Goal: Learn about a topic

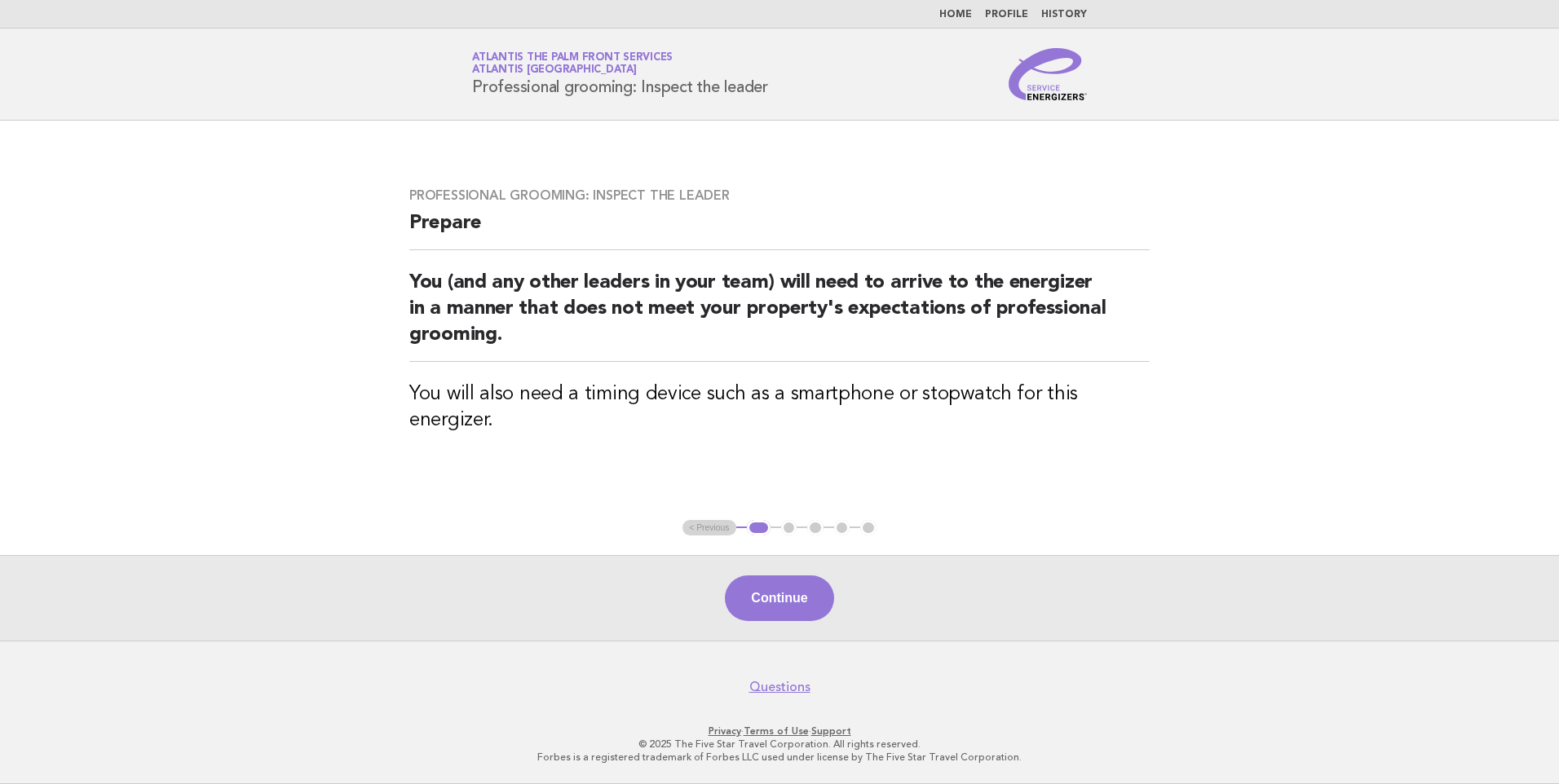
click at [959, 13] on link "Home" at bounding box center [956, 14] width 33 height 10
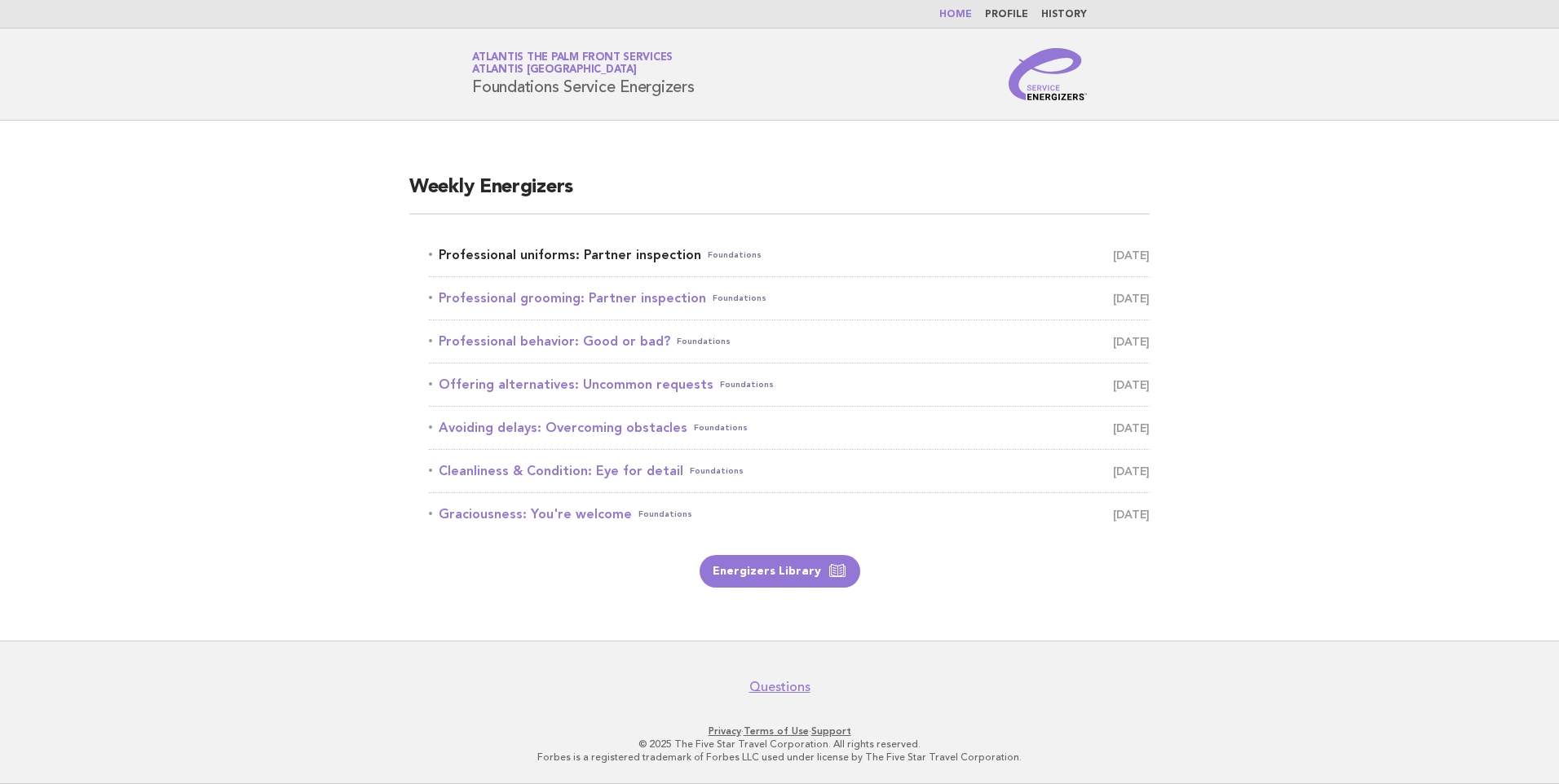
click at [508, 258] on link "Professional uniforms: Partner inspection Foundations October 1" at bounding box center [789, 256] width 721 height 23
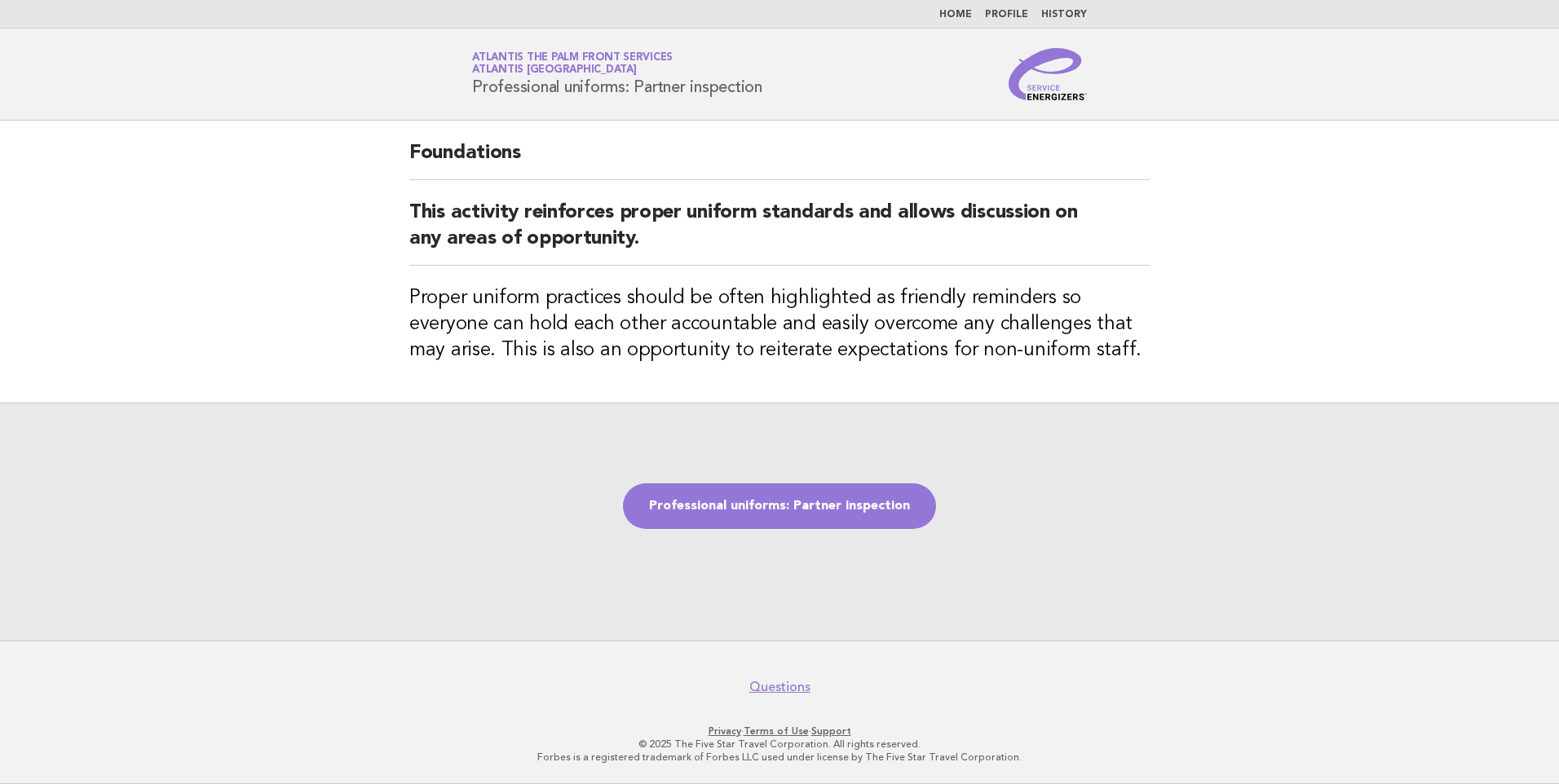
click at [1071, 12] on link "History" at bounding box center [1064, 14] width 46 height 10
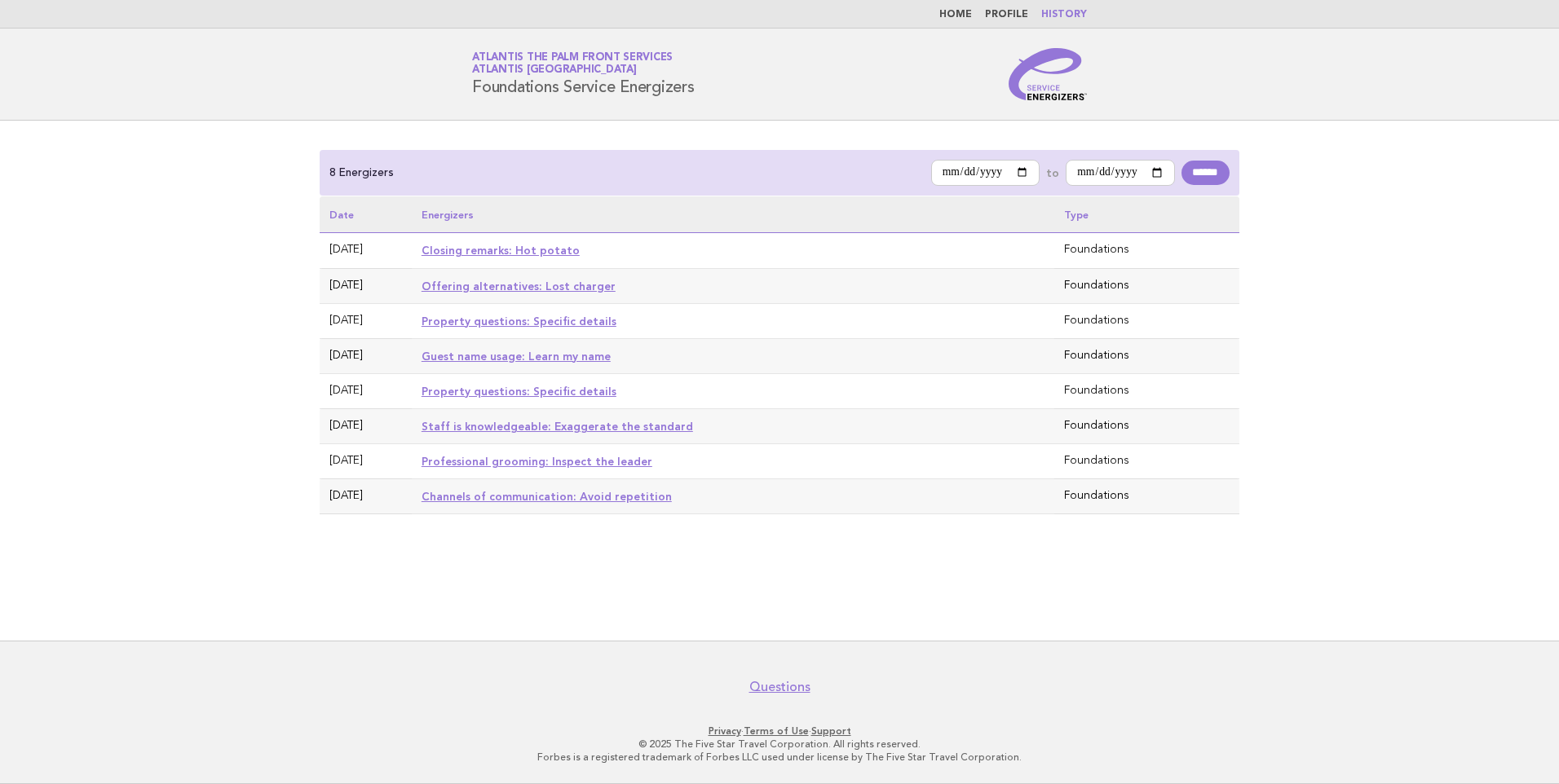
click at [1010, 15] on link "Profile" at bounding box center [1005, 14] width 43 height 10
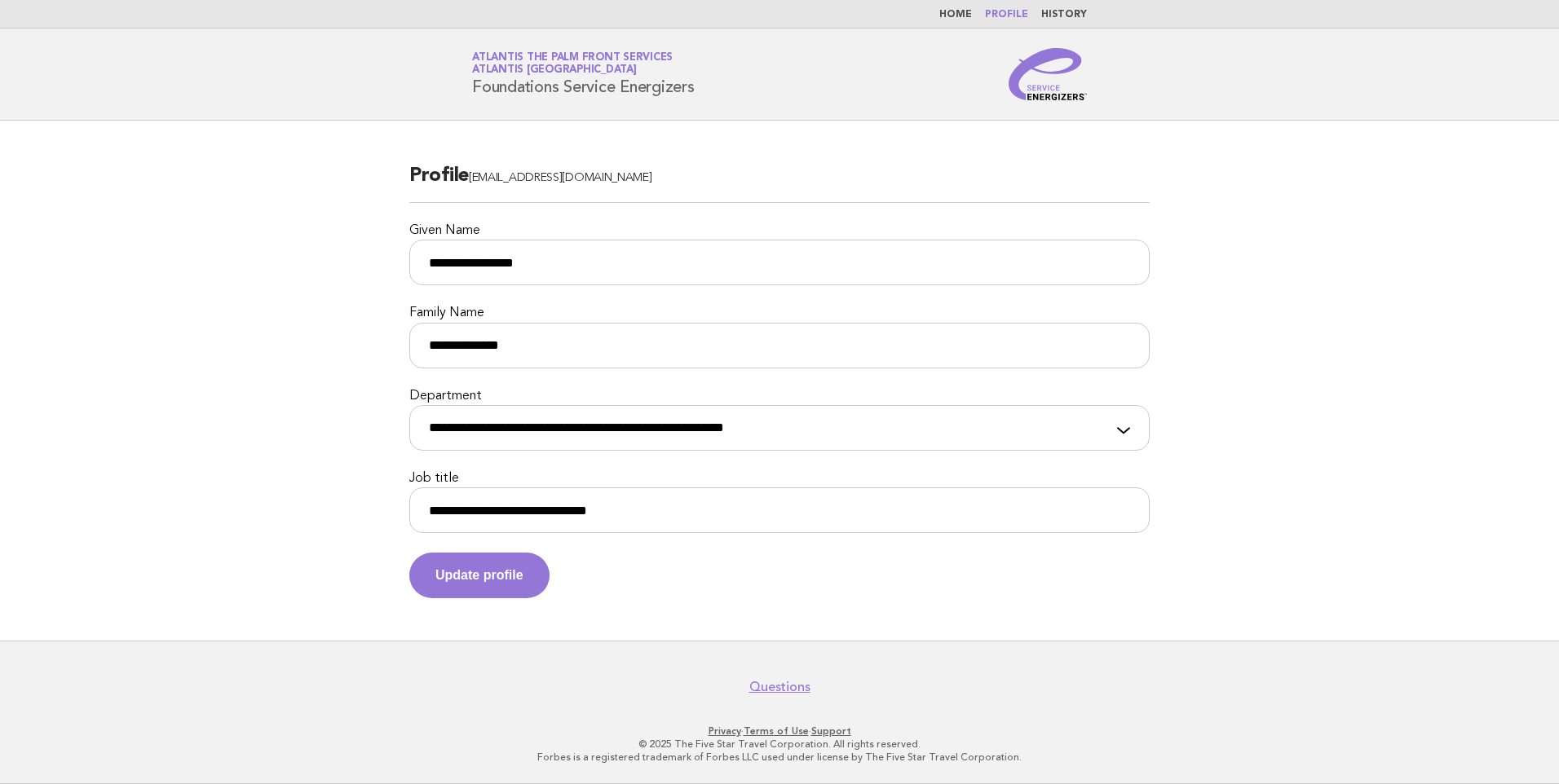
click at [960, 13] on link "Home" at bounding box center [956, 14] width 33 height 10
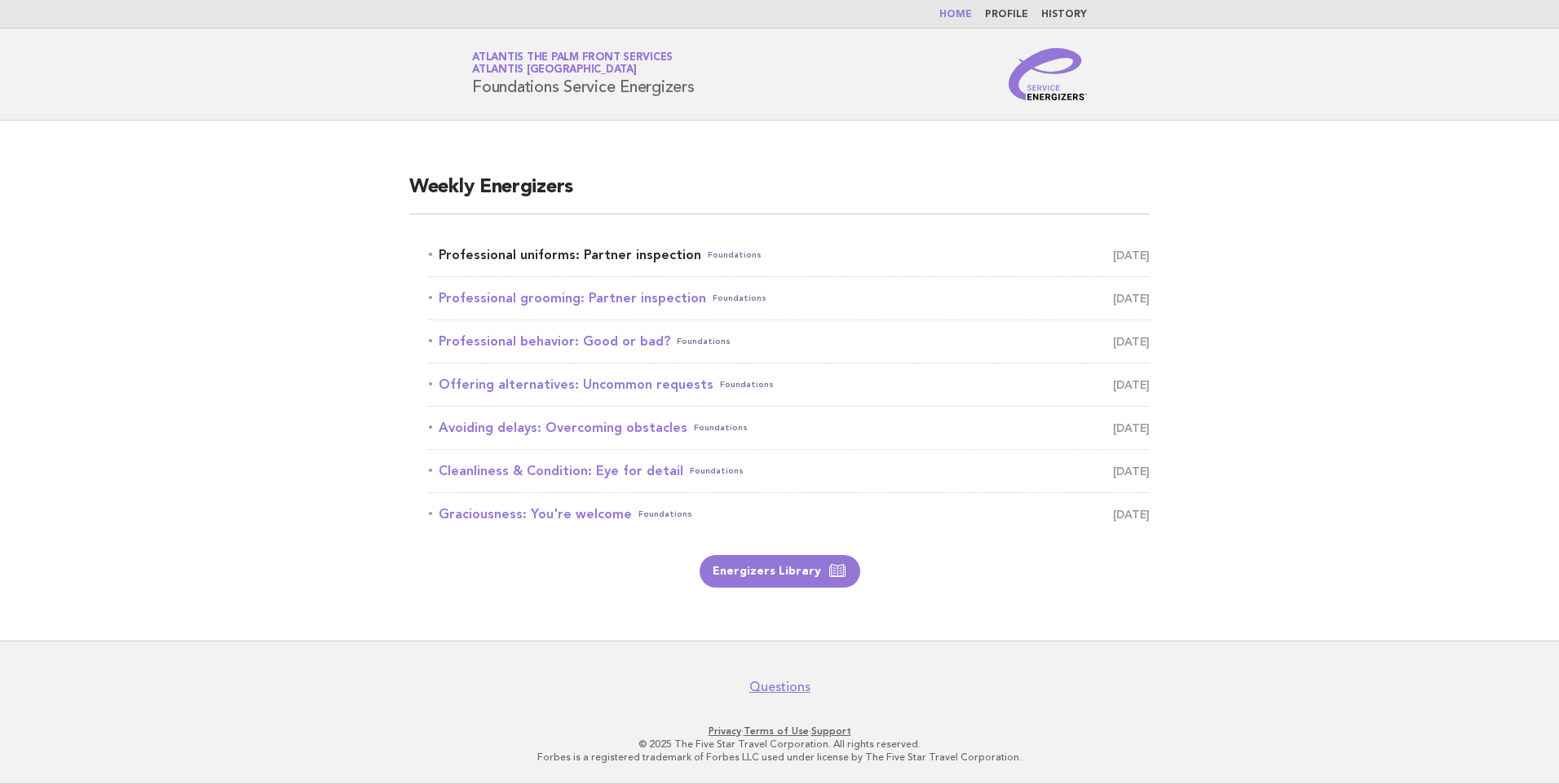
click at [646, 259] on link "Professional uniforms: Partner inspection Foundations October 1" at bounding box center [789, 256] width 721 height 23
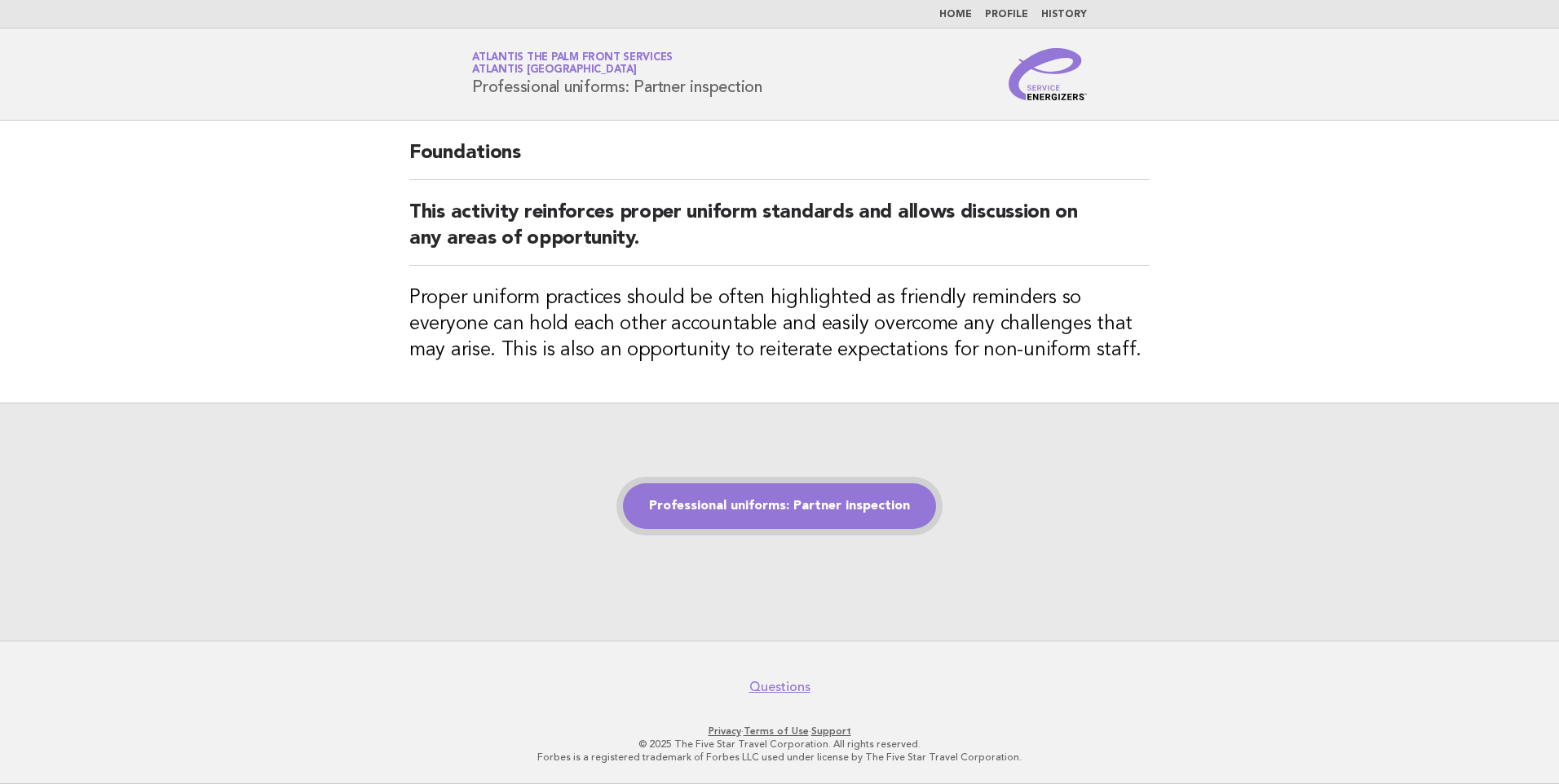
click at [774, 502] on link "Professional uniforms: Partner inspection" at bounding box center [779, 506] width 313 height 46
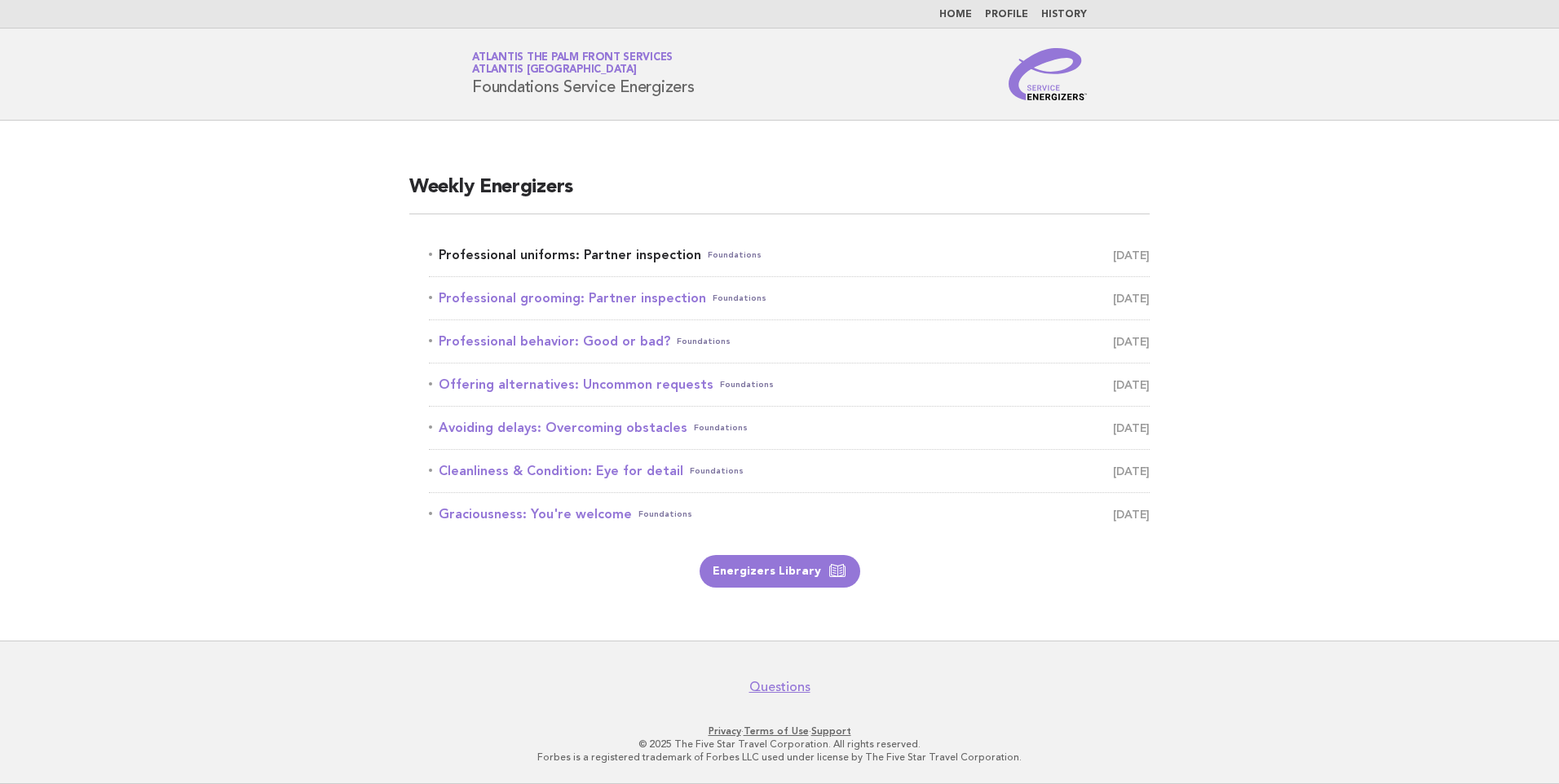
click at [578, 255] on link "Professional uniforms: Partner inspection Foundations [DATE]" at bounding box center [789, 256] width 721 height 23
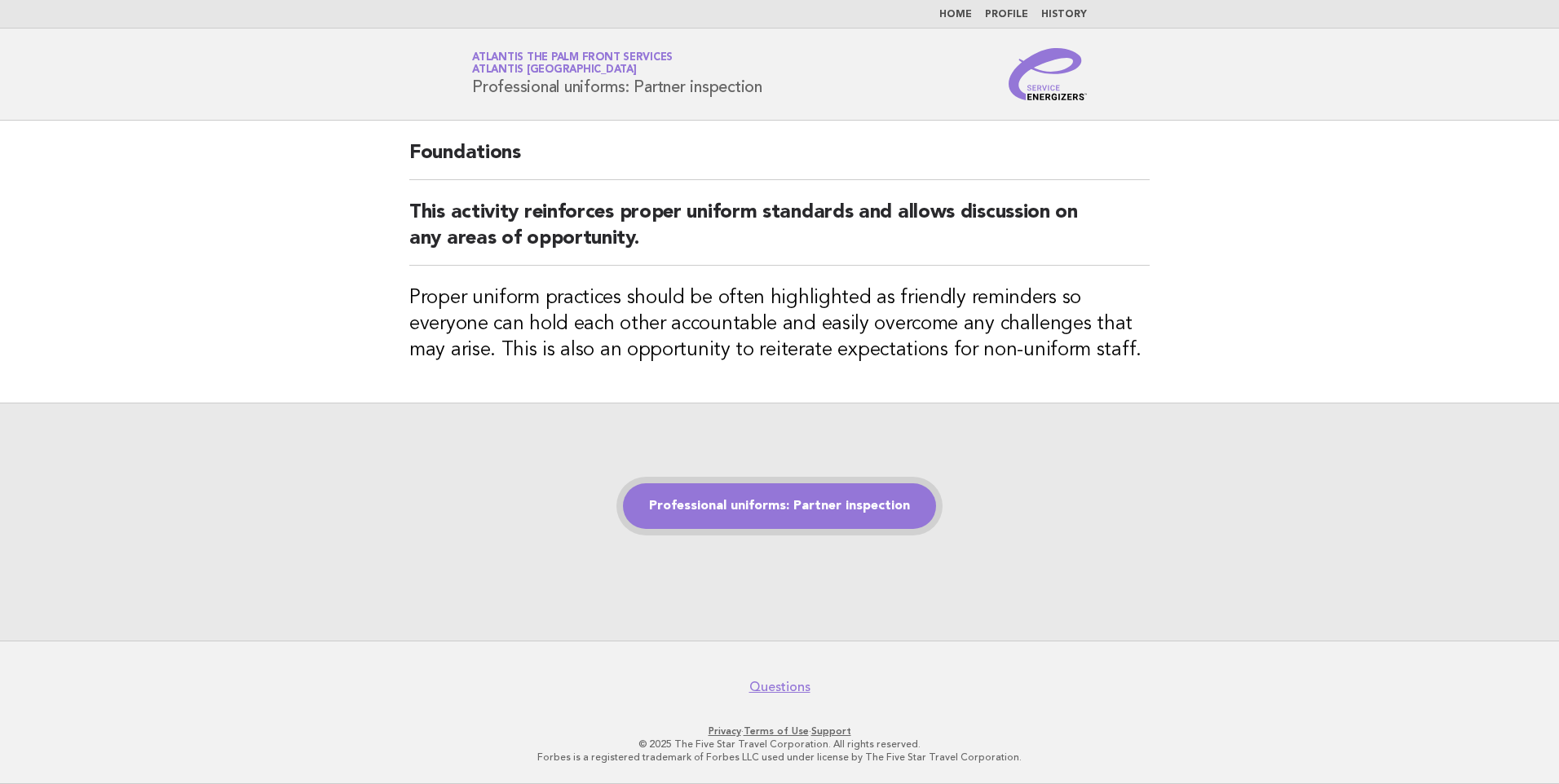
click at [746, 499] on link "Professional uniforms: Partner inspection" at bounding box center [779, 506] width 313 height 46
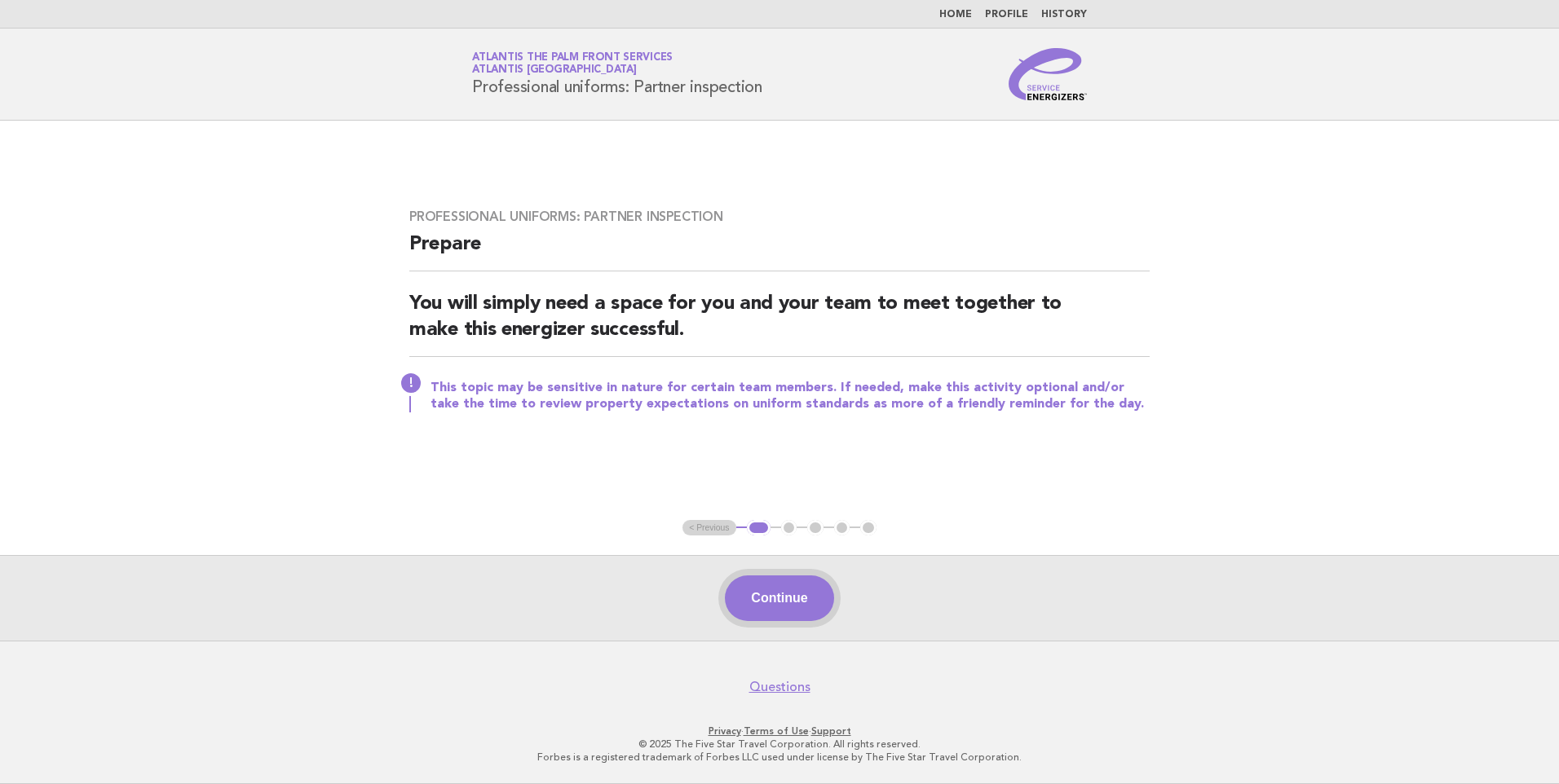
click at [774, 600] on button "Continue" at bounding box center [779, 598] width 108 height 46
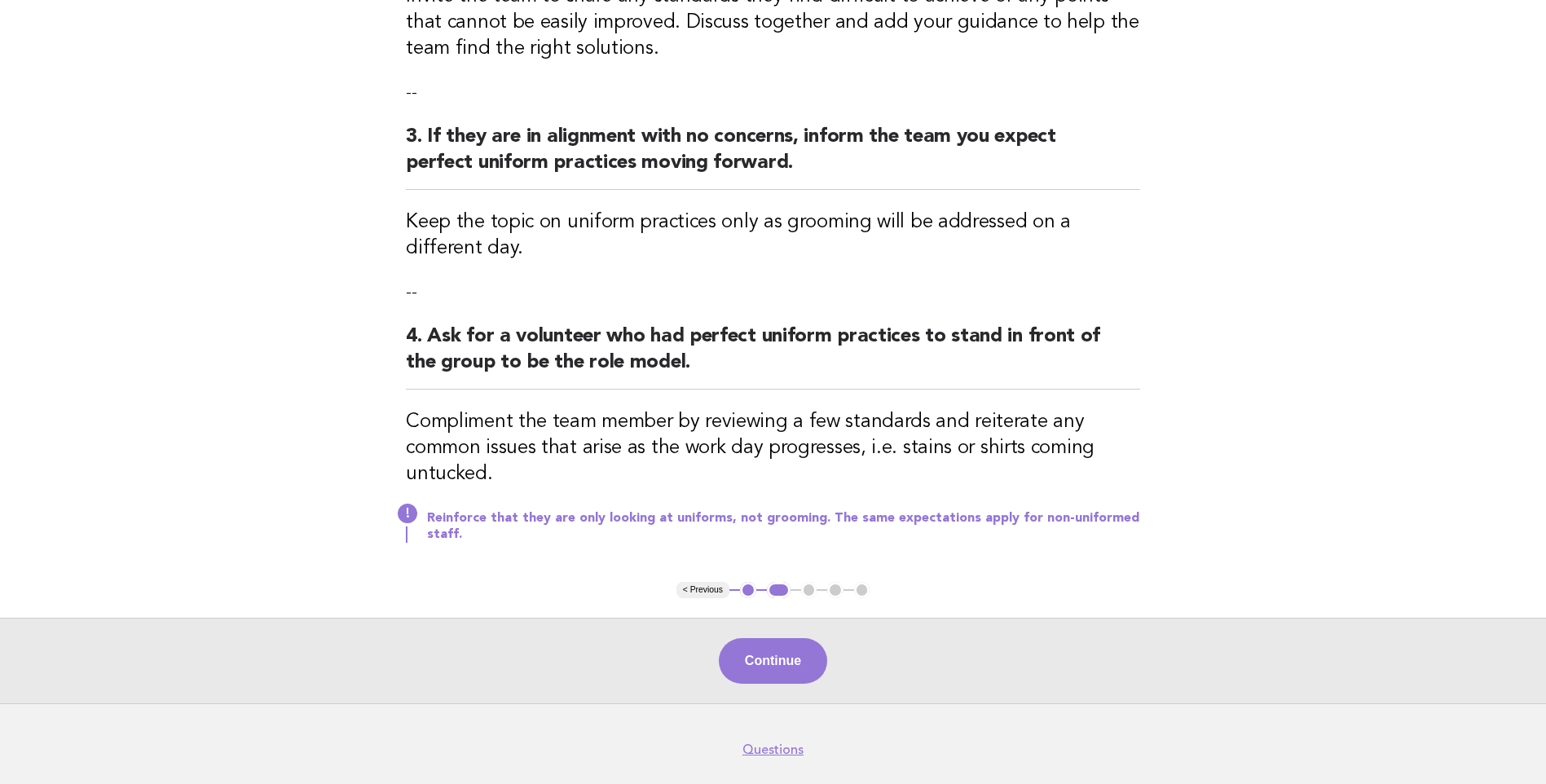
scroll to position [571, 0]
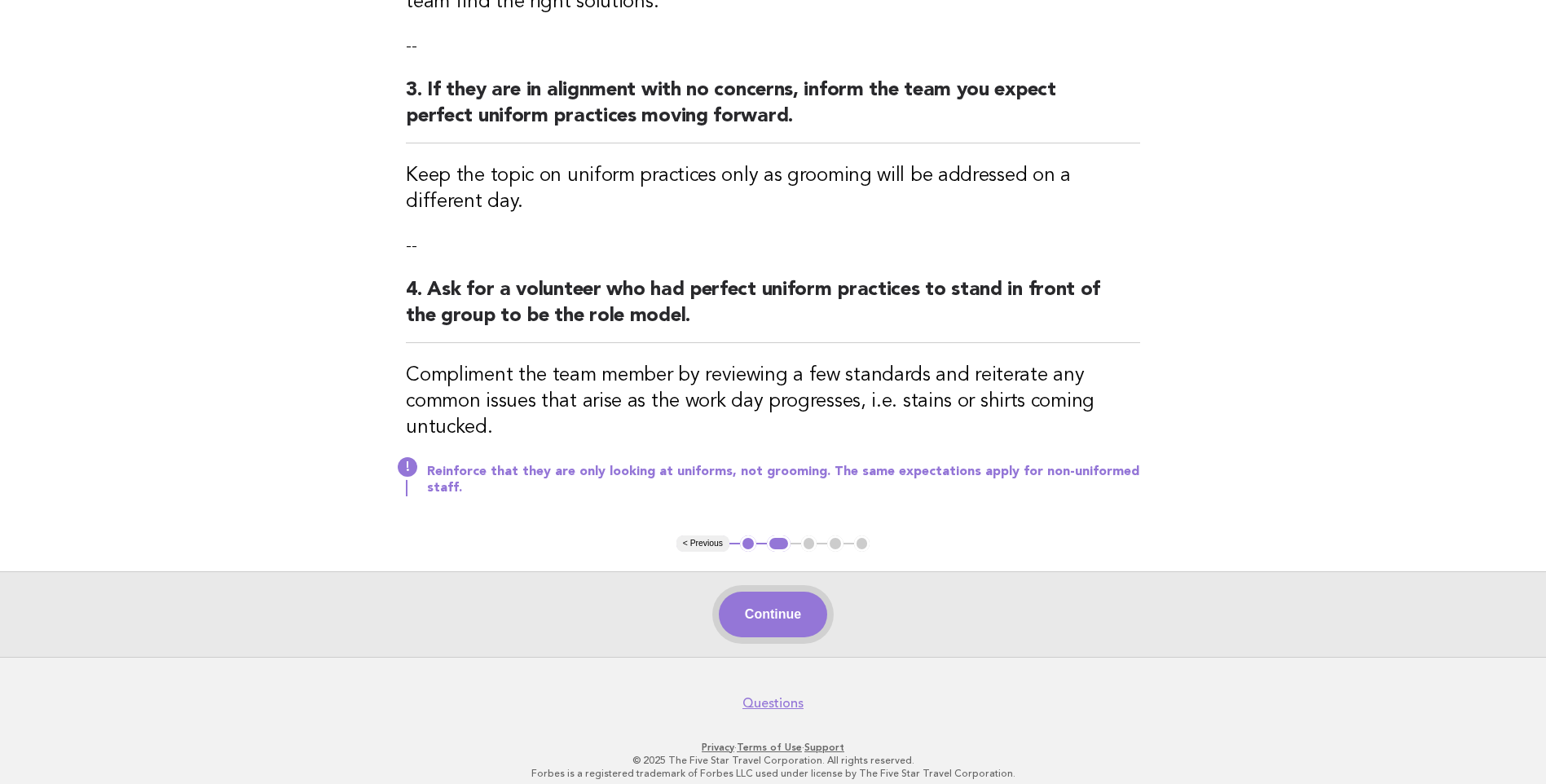
click at [770, 596] on button "Continue" at bounding box center [773, 615] width 108 height 46
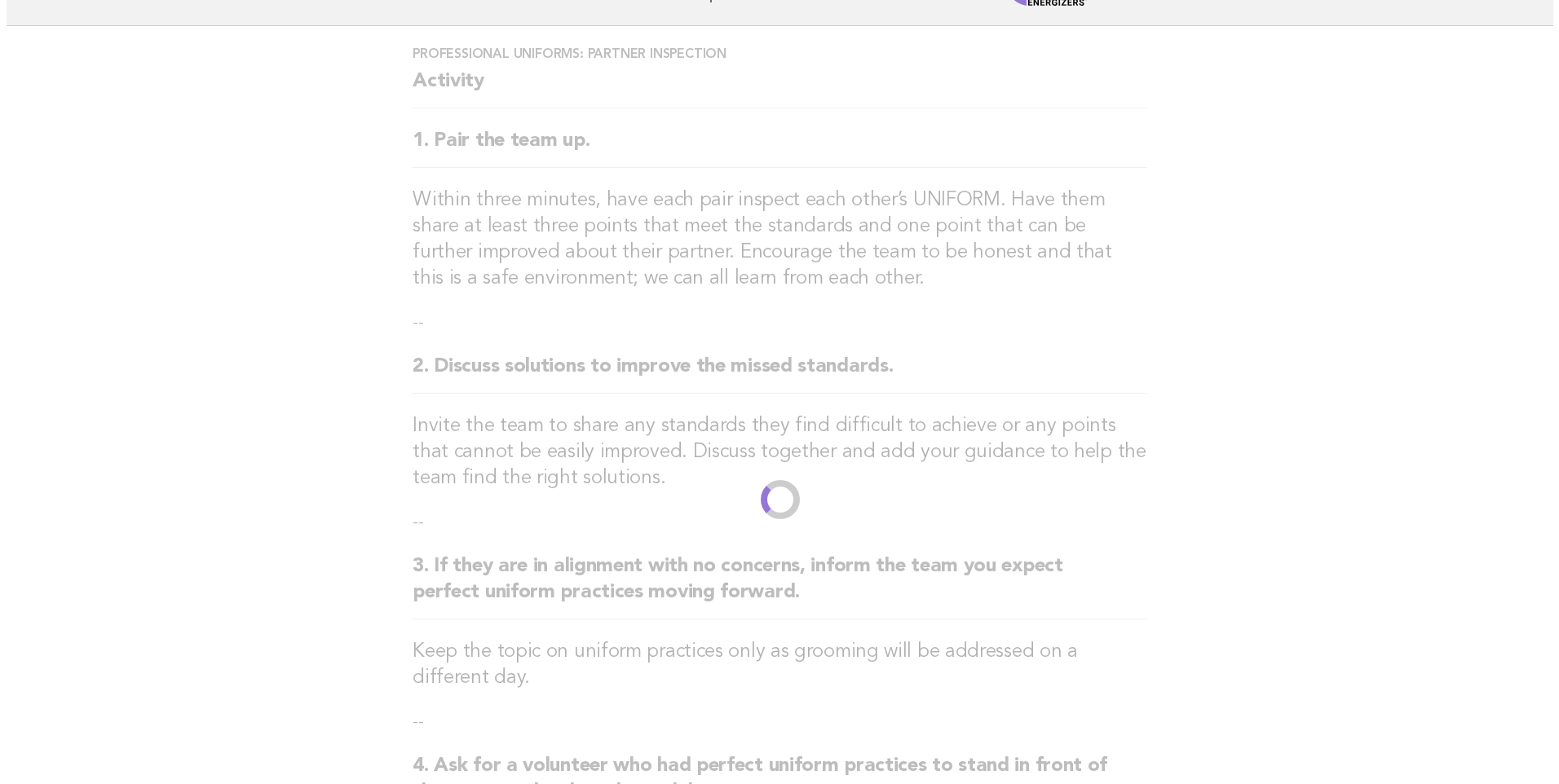
scroll to position [0, 0]
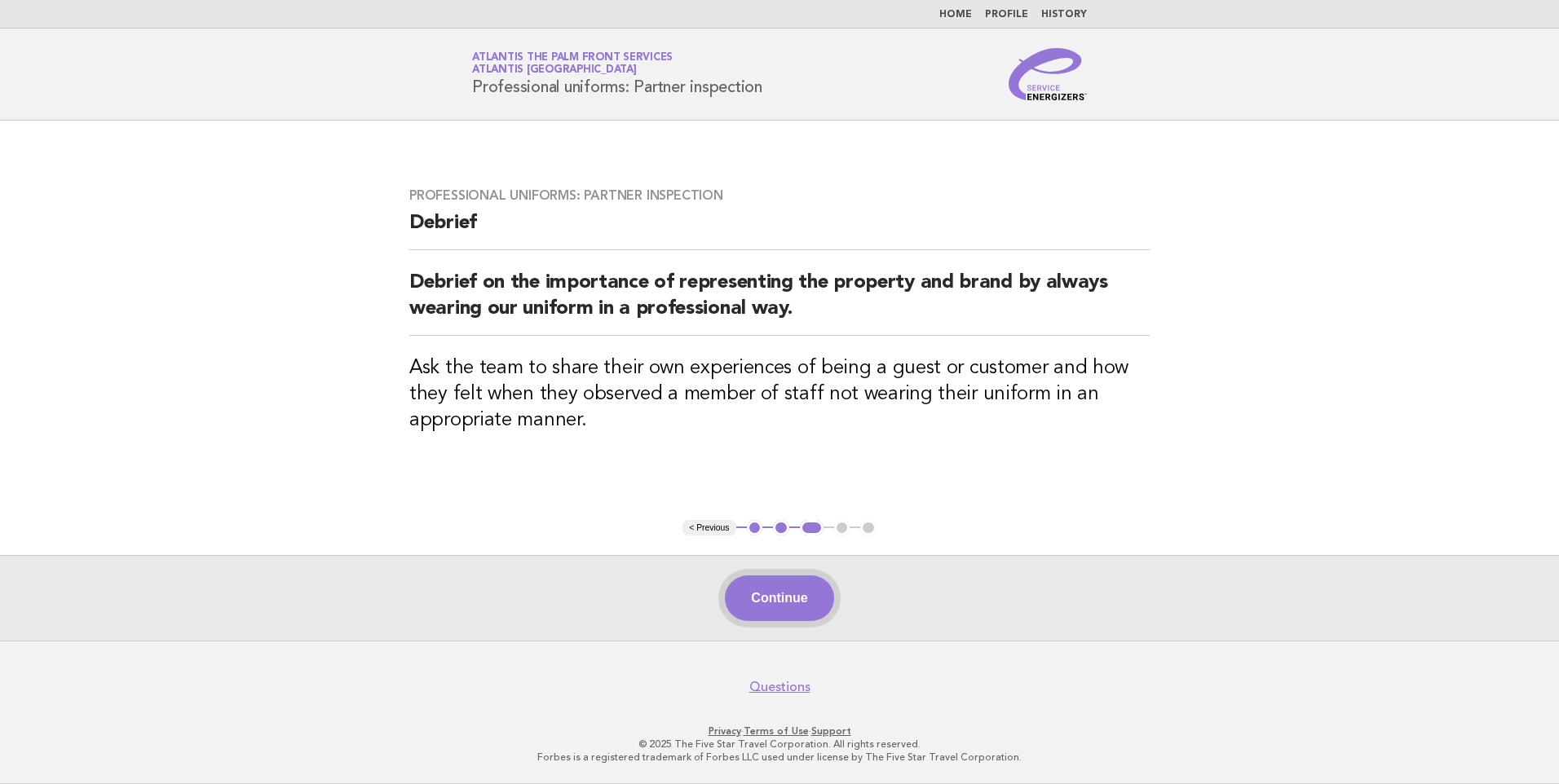
click at [788, 597] on button "Continue" at bounding box center [779, 598] width 108 height 46
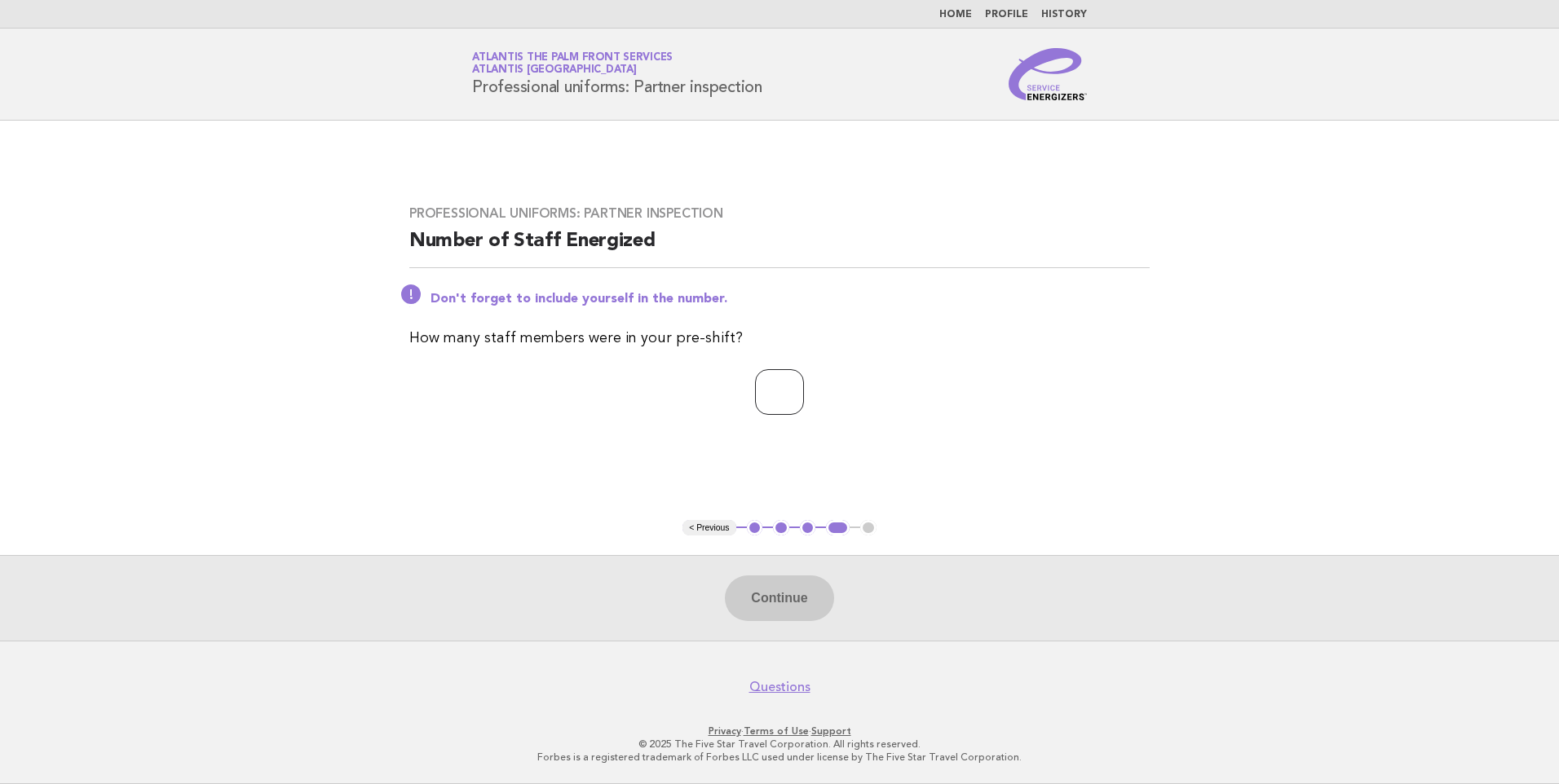
drag, startPoint x: 768, startPoint y: 406, endPoint x: 788, endPoint y: 411, distance: 20.6
click at [770, 404] on input "number" at bounding box center [779, 392] width 49 height 46
type input "*"
click at [775, 600] on button "Continue" at bounding box center [779, 598] width 108 height 46
